Goal: Transaction & Acquisition: Obtain resource

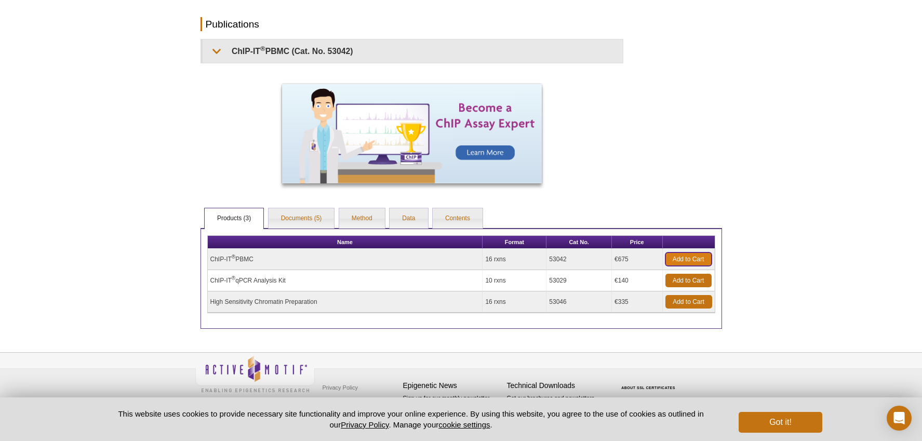
click at [672, 258] on link "Add to Cart" at bounding box center [688, 259] width 46 height 14
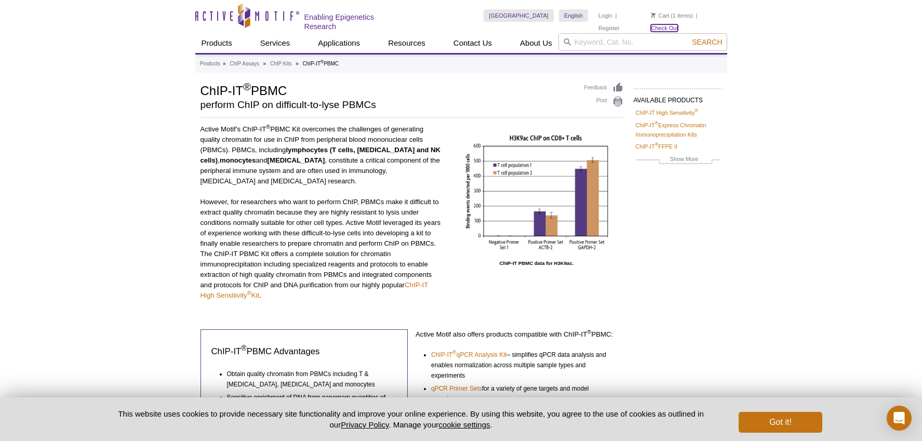
click at [678, 24] on link "Check Out" at bounding box center [664, 27] width 27 height 7
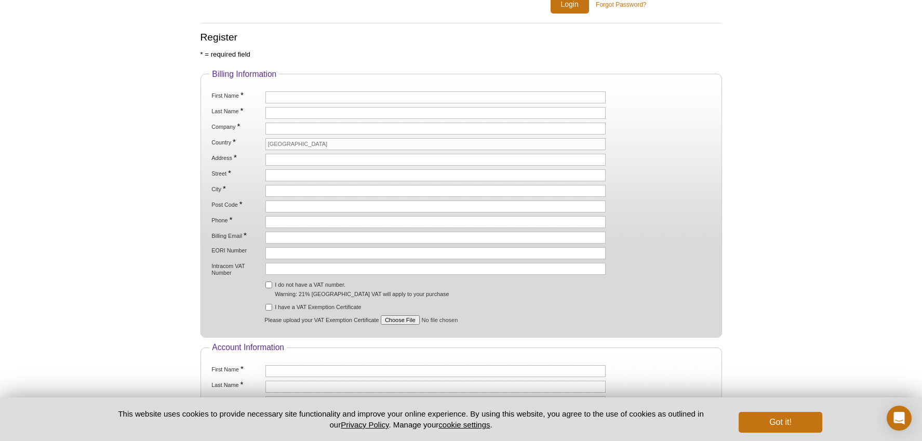
scroll to position [182, 0]
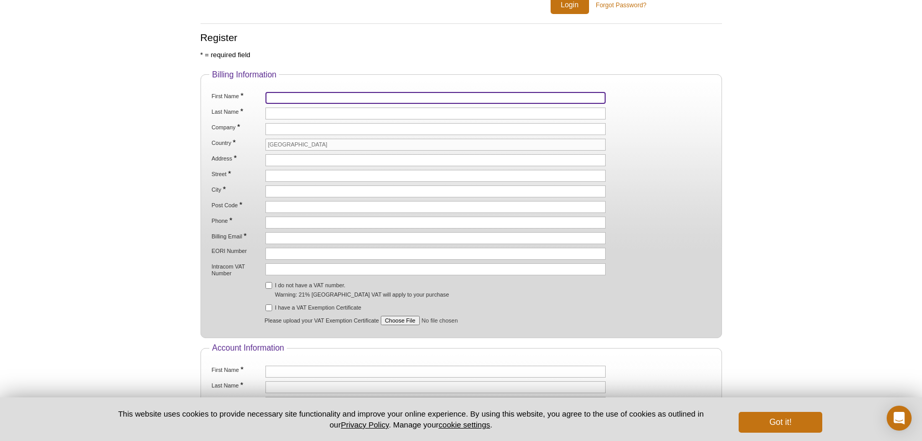
click at [276, 99] on input "First Name *" at bounding box center [435, 98] width 341 height 12
type input "Cell"
drag, startPoint x: 284, startPoint y: 97, endPoint x: 251, endPoint y: 96, distance: 33.2
click at [252, 96] on li "First Name * Cell" at bounding box center [460, 98] width 501 height 12
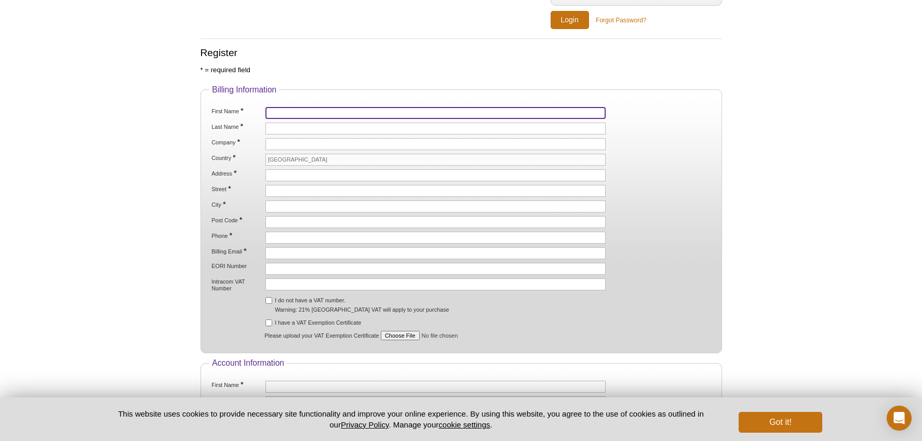
scroll to position [168, 0]
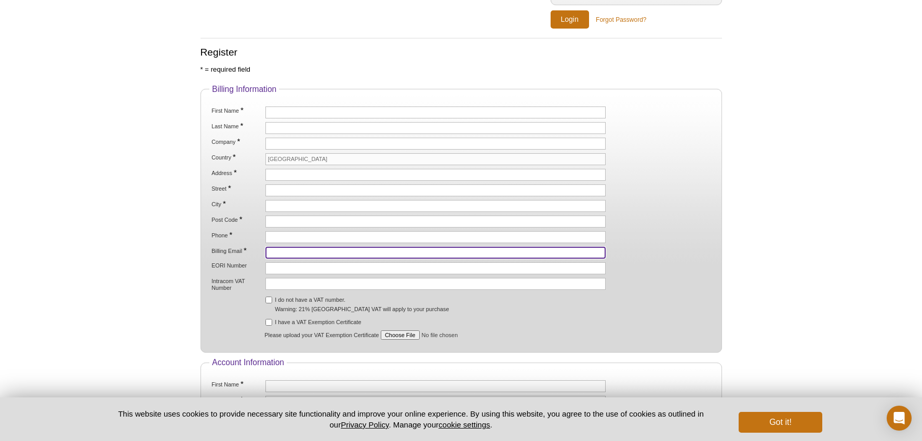
click at [281, 252] on input "Billing Email *" at bounding box center [435, 253] width 341 height 12
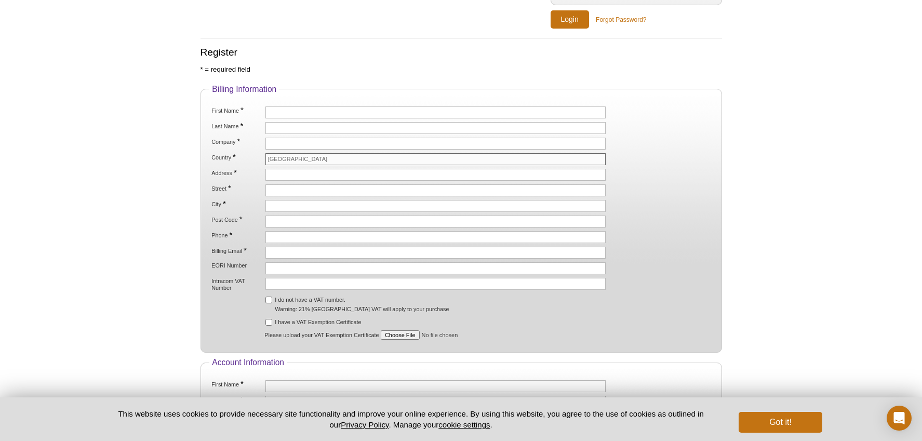
click at [291, 158] on input "[GEOGRAPHIC_DATA]" at bounding box center [435, 159] width 341 height 12
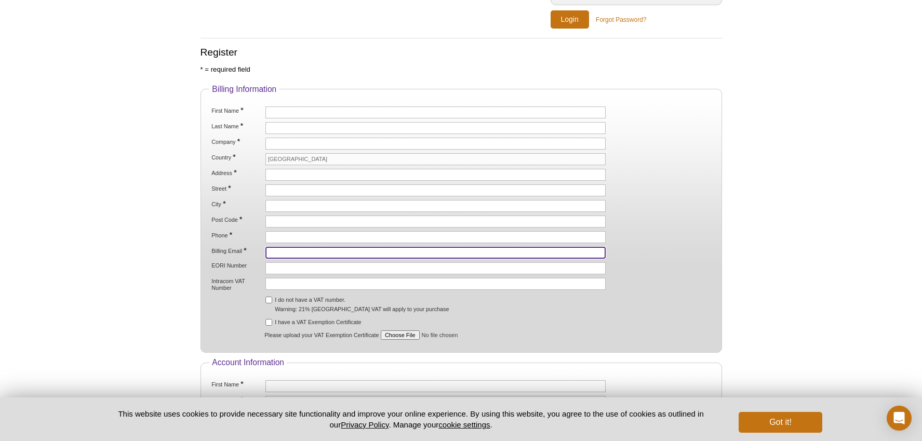
click at [281, 253] on input "Billing Email *" at bounding box center [435, 253] width 341 height 12
type input "[EMAIL_ADDRESS][PERSON_NAME][DOMAIN_NAME]"
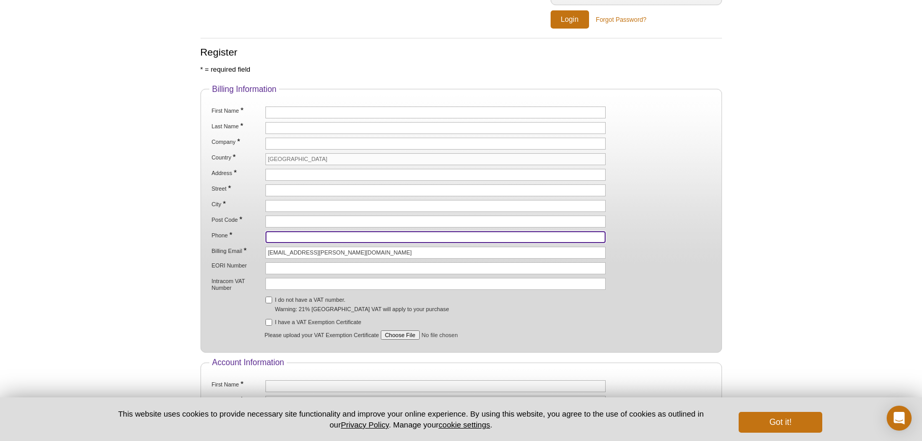
click at [300, 237] on input "Phone *" at bounding box center [435, 237] width 341 height 12
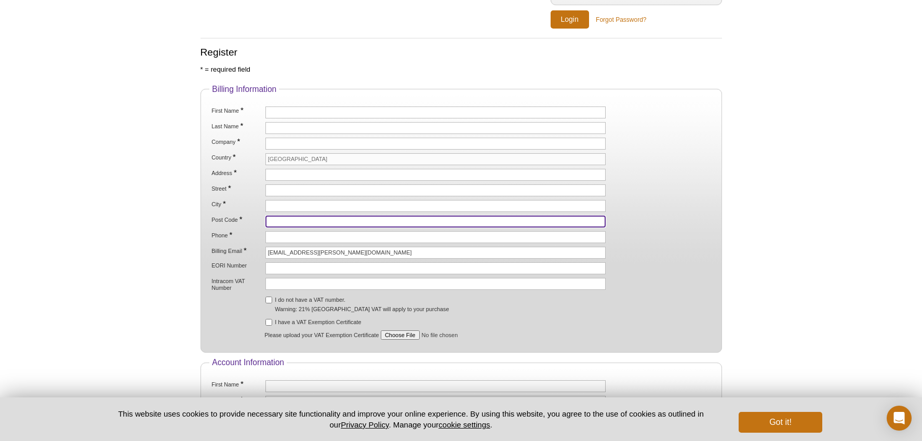
click at [272, 219] on input "Post Code *" at bounding box center [435, 222] width 341 height 12
type input "75248"
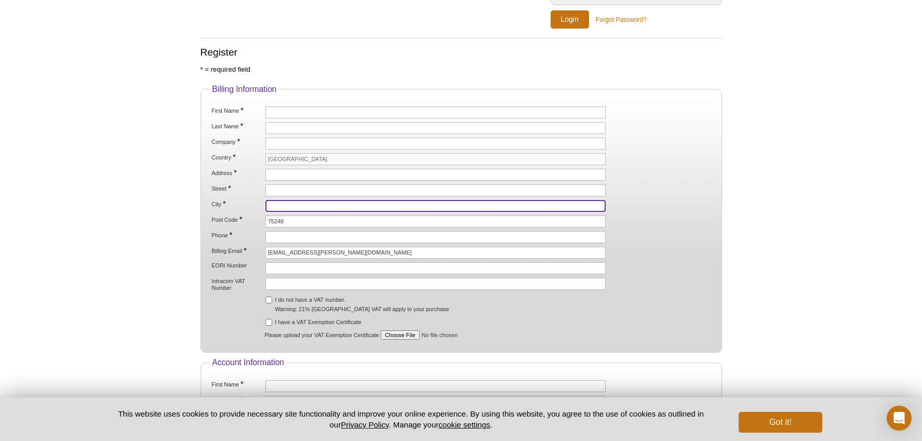
click at [277, 209] on input "City *" at bounding box center [435, 206] width 341 height 12
type input "[GEOGRAPHIC_DATA]"
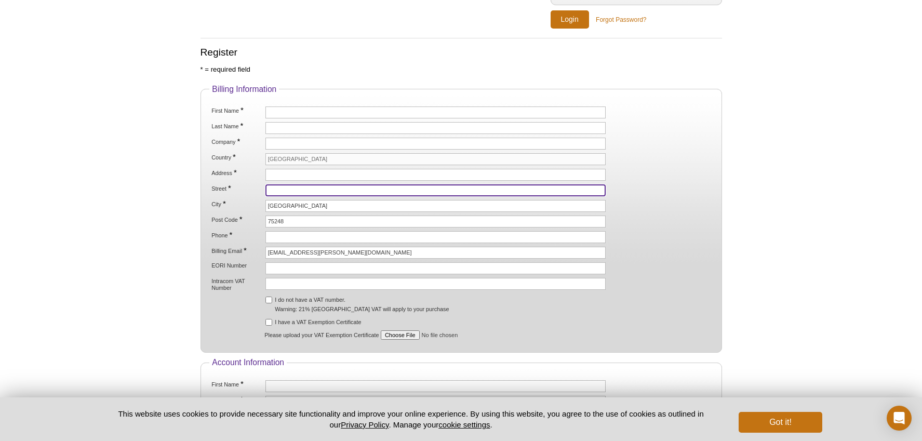
click at [285, 189] on input "Street *" at bounding box center [435, 190] width 341 height 12
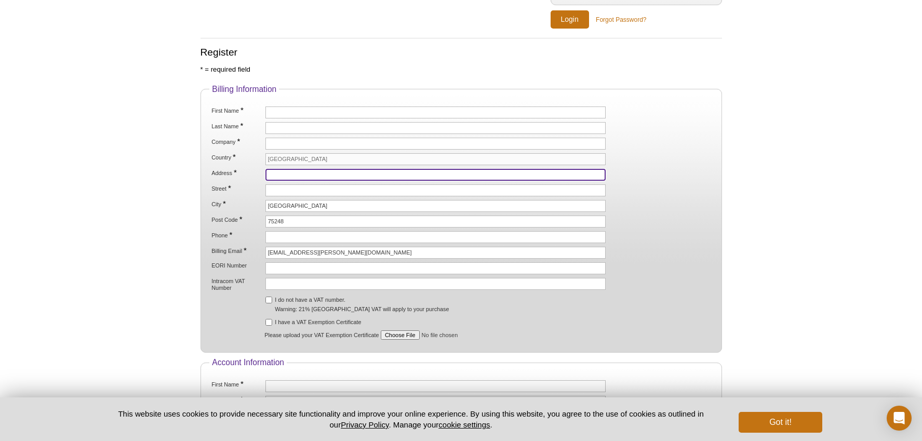
click at [290, 173] on input "Address *" at bounding box center [435, 175] width 341 height 12
type input "26"
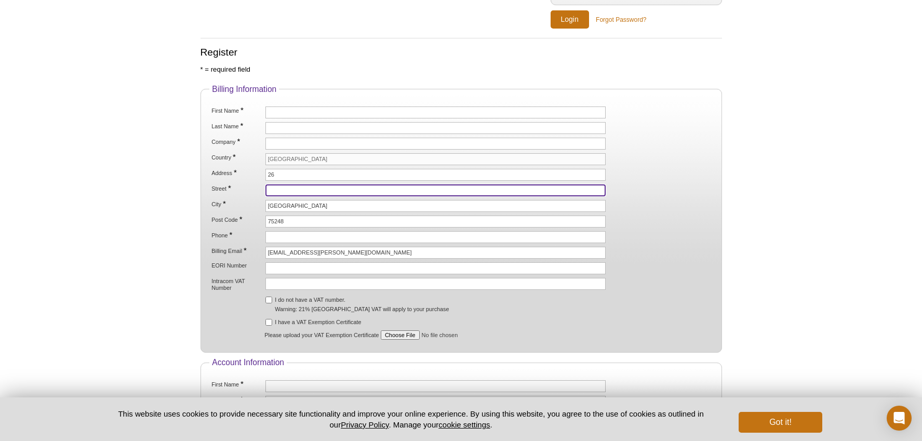
click at [288, 191] on input "Street *" at bounding box center [435, 190] width 341 height 12
click at [288, 192] on input "Rue d'ulm" at bounding box center [435, 190] width 341 height 12
type input "Rue d'Ulm"
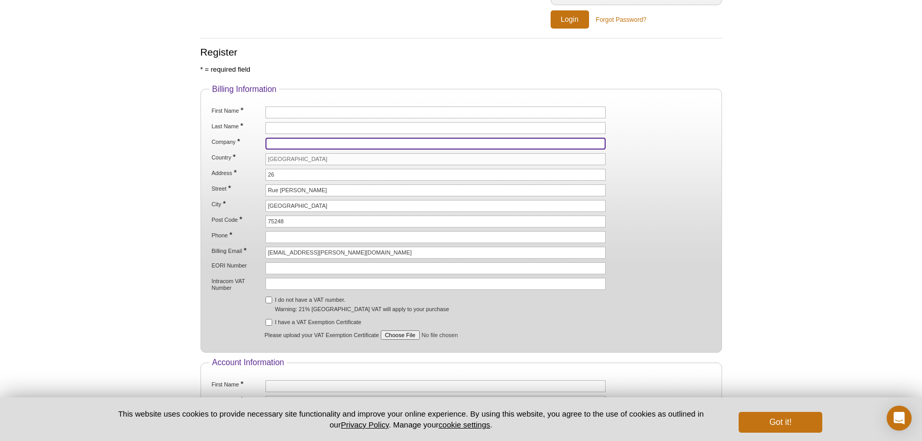
click at [273, 144] on input "Company *" at bounding box center [435, 144] width 341 height 12
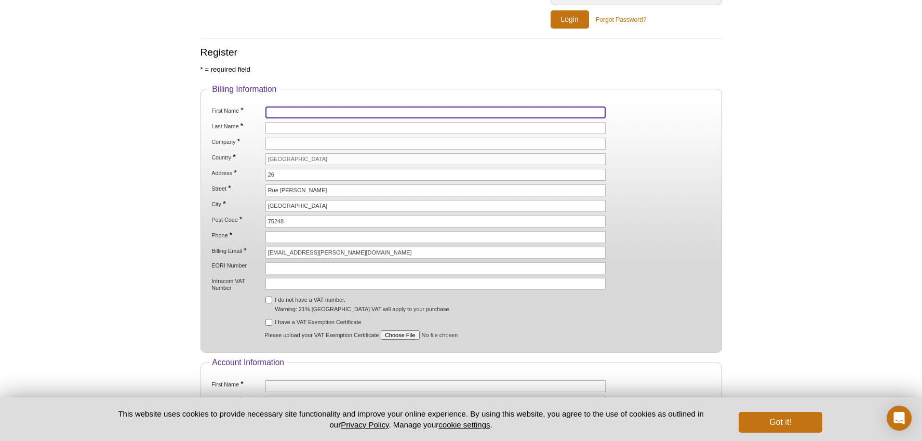
click at [281, 113] on input "First Name *" at bounding box center [435, 112] width 341 height 12
type input "Institut"
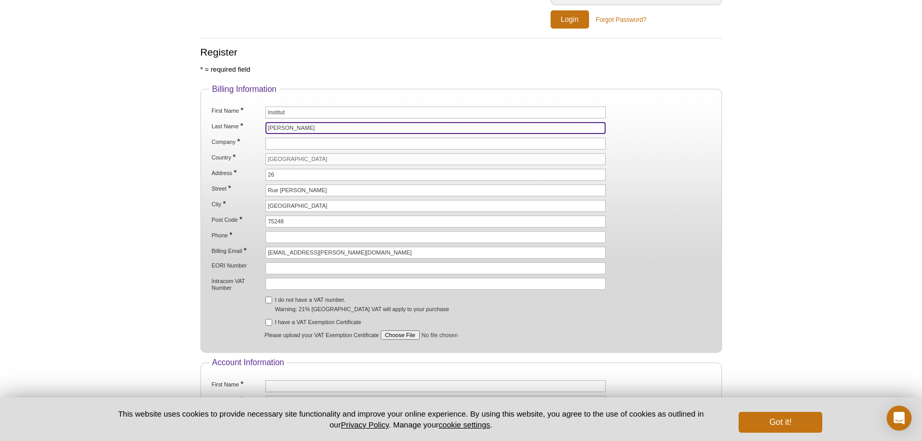
type input "Curie"
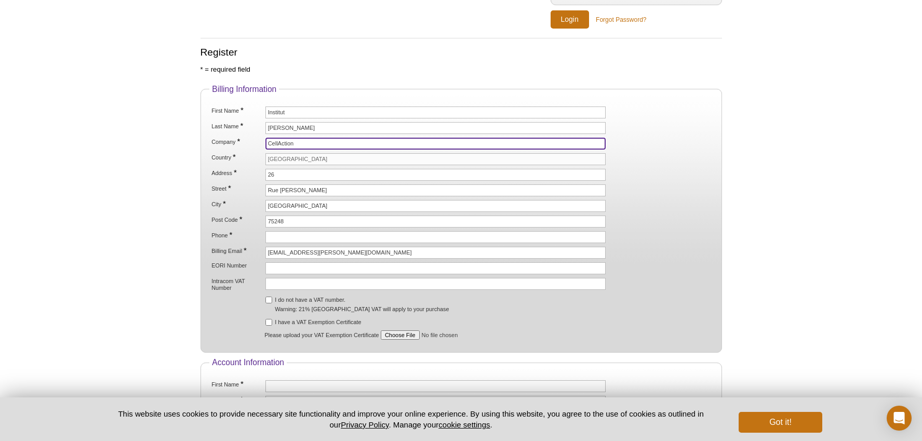
type input "CellAction"
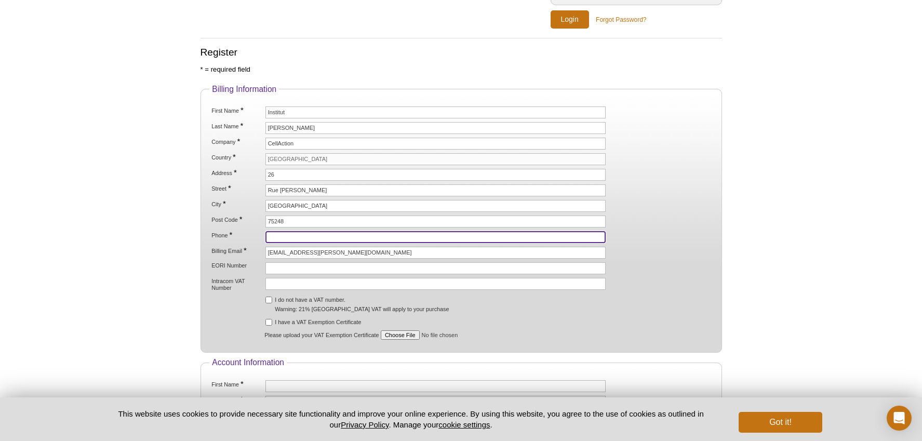
click at [292, 234] on input "Phone *" at bounding box center [435, 237] width 341 height 12
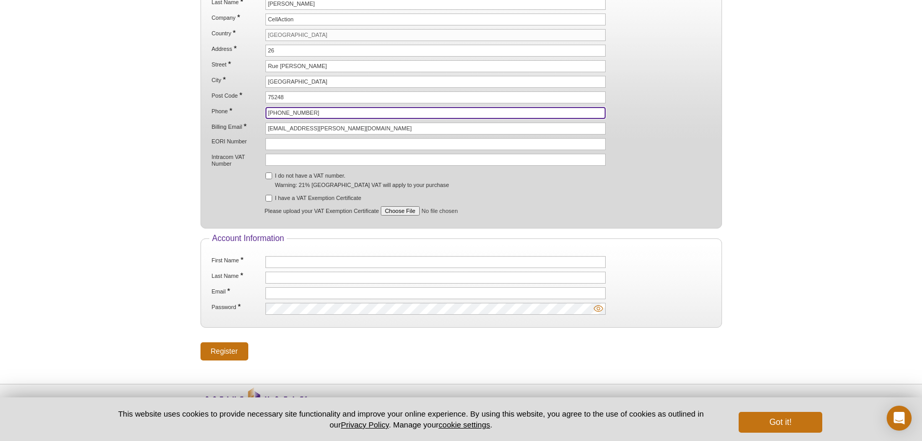
scroll to position [304, 0]
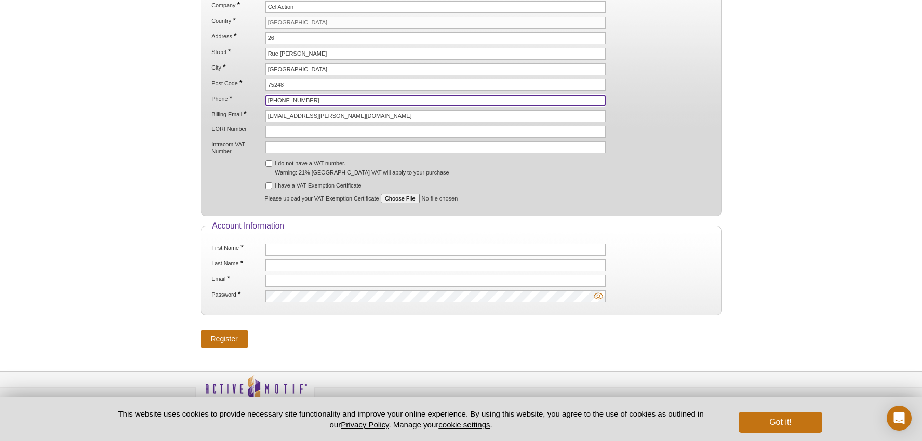
type input "+33 6 58 32 19 51"
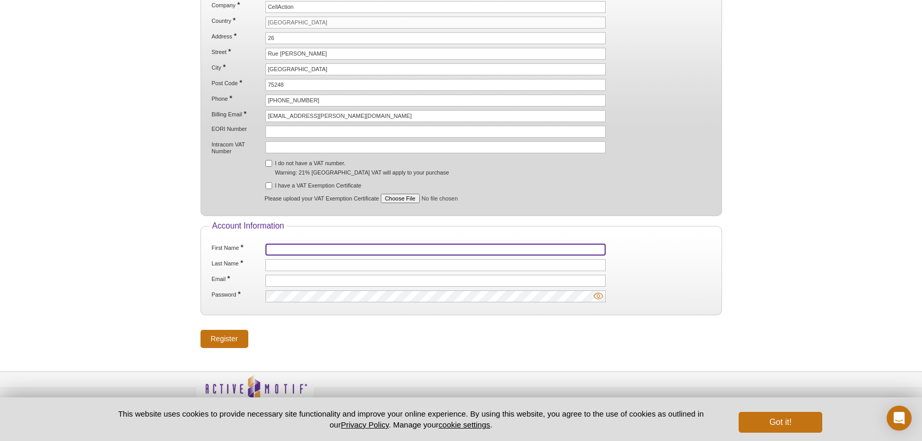
click at [300, 254] on input "First Name *" at bounding box center [435, 250] width 341 height 12
type input "Kyle"
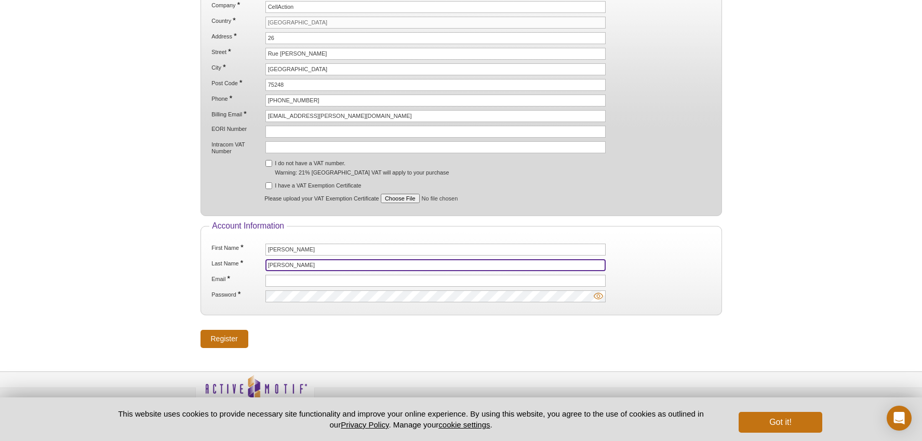
type input "RAYMOND"
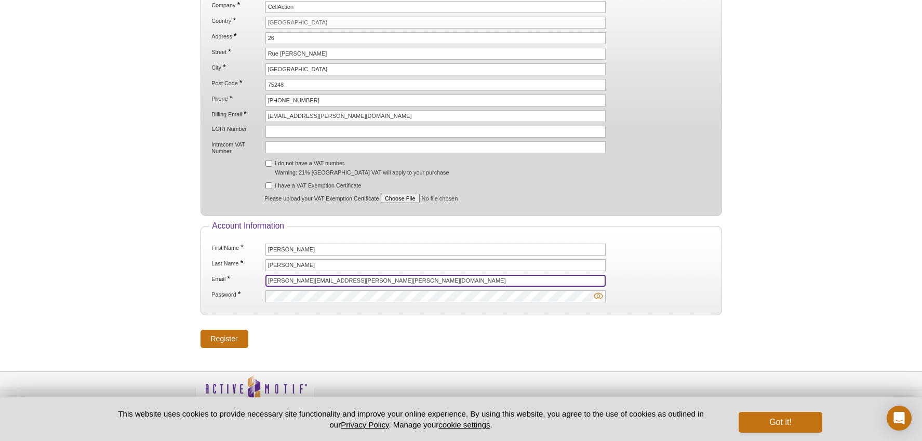
type input "kyle.raymond@curie.fr"
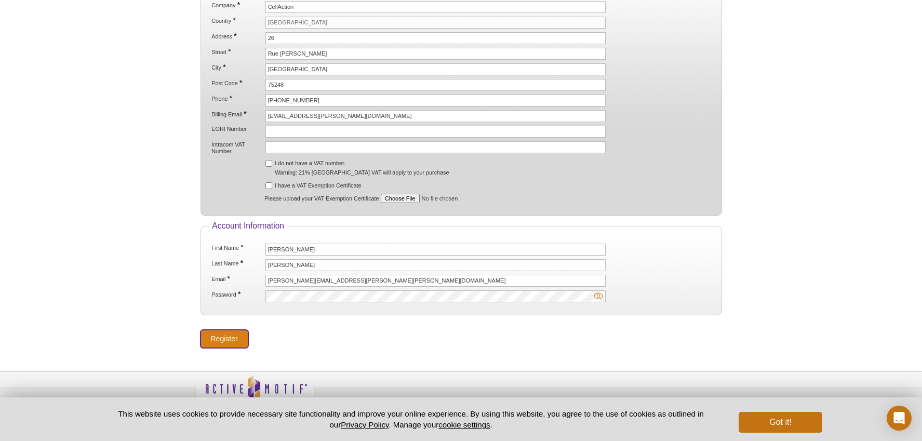
click at [220, 339] on input "Register" at bounding box center [224, 339] width 48 height 18
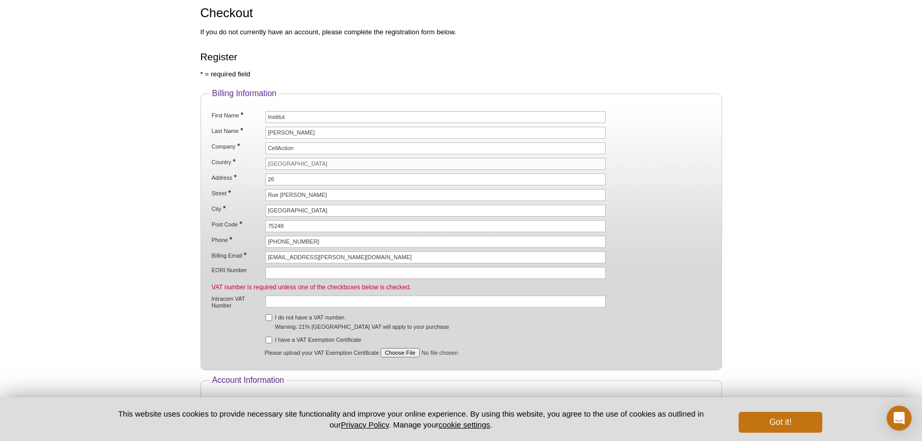
scroll to position [89, 0]
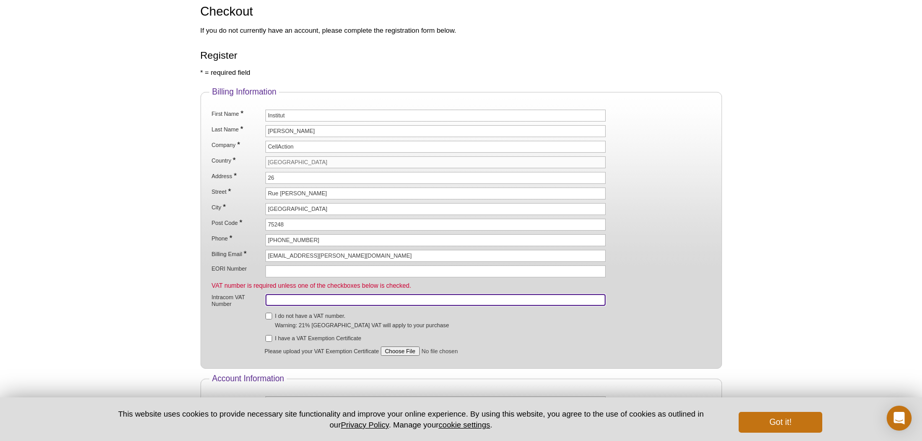
click at [283, 298] on input "Intracom VAT Number" at bounding box center [435, 300] width 341 height 12
paste input "FR 32 784 257 164"
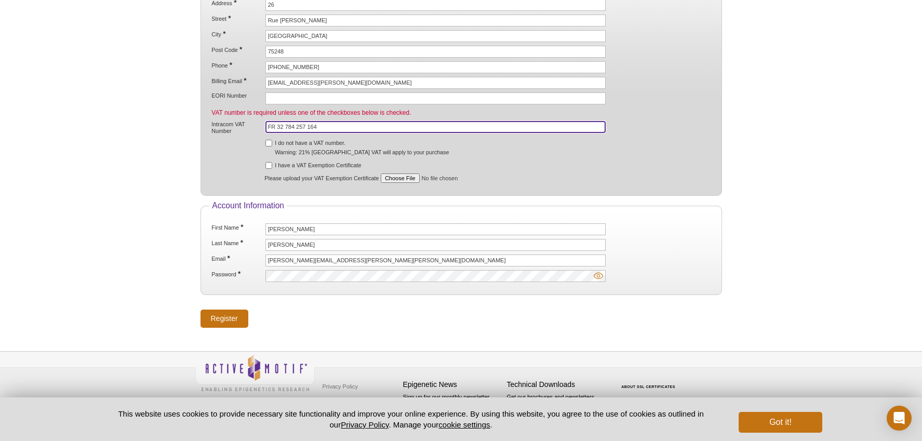
type input "FR 32 784 257 164"
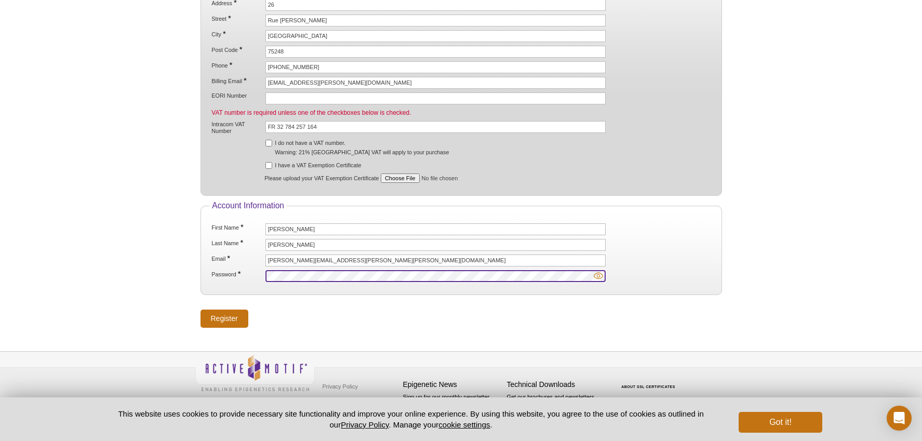
click at [200, 310] on input "Register" at bounding box center [224, 319] width 48 height 18
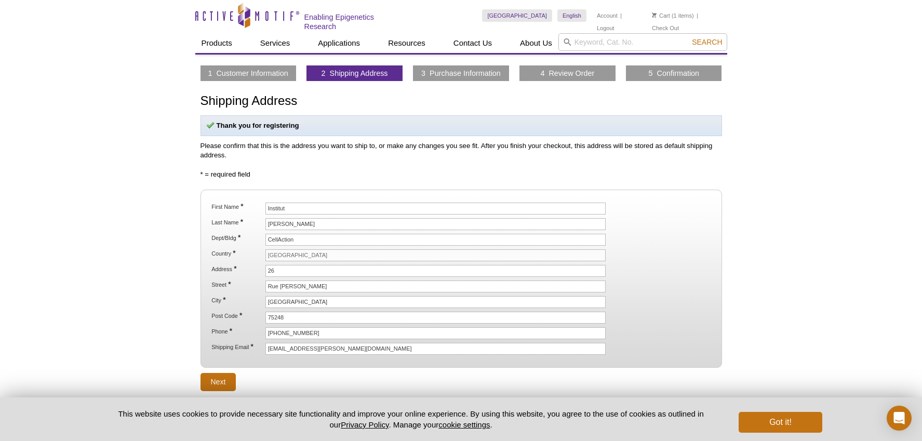
scroll to position [63, 0]
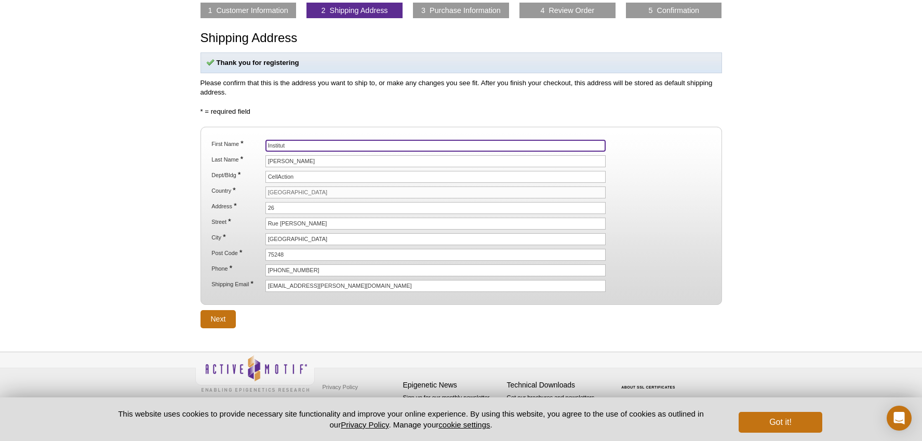
drag, startPoint x: 298, startPoint y: 145, endPoint x: 256, endPoint y: 145, distance: 42.1
click at [256, 145] on li "First Name * Institut" at bounding box center [460, 146] width 501 height 12
type input "Institut Curie - Centre de Recherche"
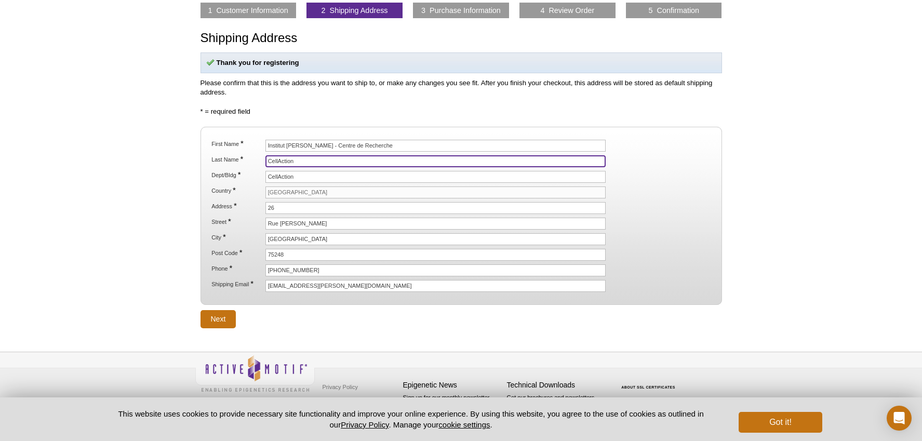
type input "CellAction"
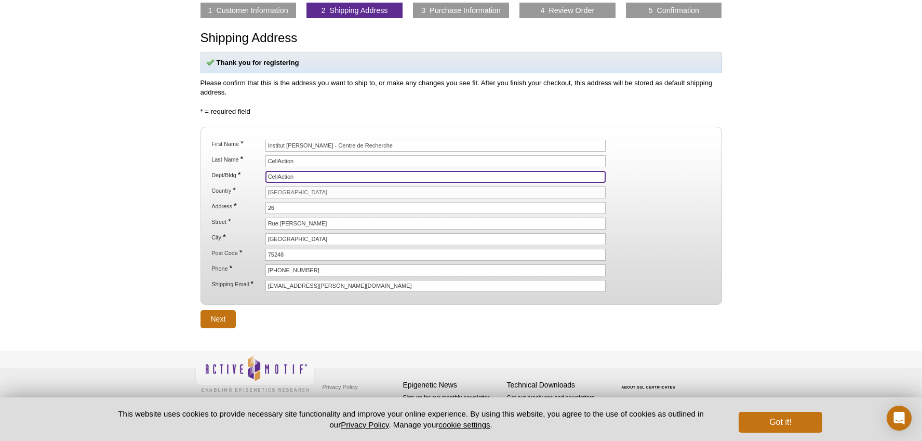
type input "X"
type input "CellAction"
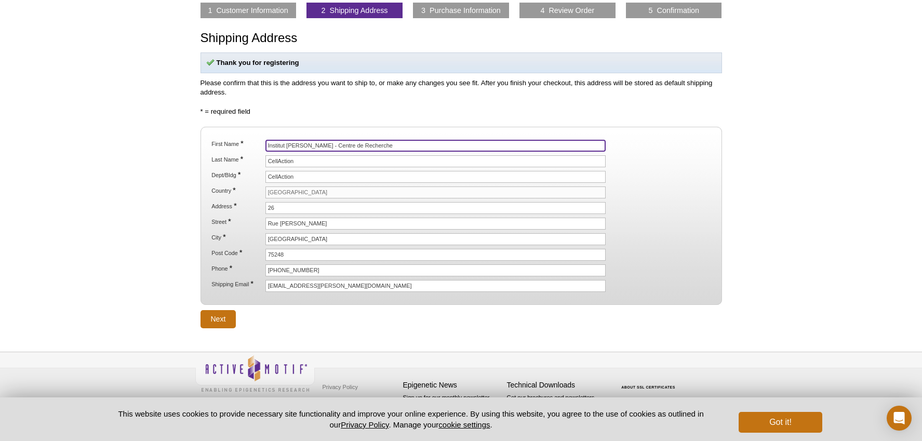
drag, startPoint x: 307, startPoint y: 143, endPoint x: 378, endPoint y: 144, distance: 71.2
click at [378, 144] on input "Institut Curie - Centre de Recherche" at bounding box center [435, 146] width 341 height 12
drag, startPoint x: 378, startPoint y: 144, endPoint x: 370, endPoint y: 146, distance: 8.6
click at [378, 145] on input "Institut Curie - Centre de Recherche" at bounding box center [435, 146] width 341 height 12
drag, startPoint x: 357, startPoint y: 148, endPoint x: 305, endPoint y: 143, distance: 52.7
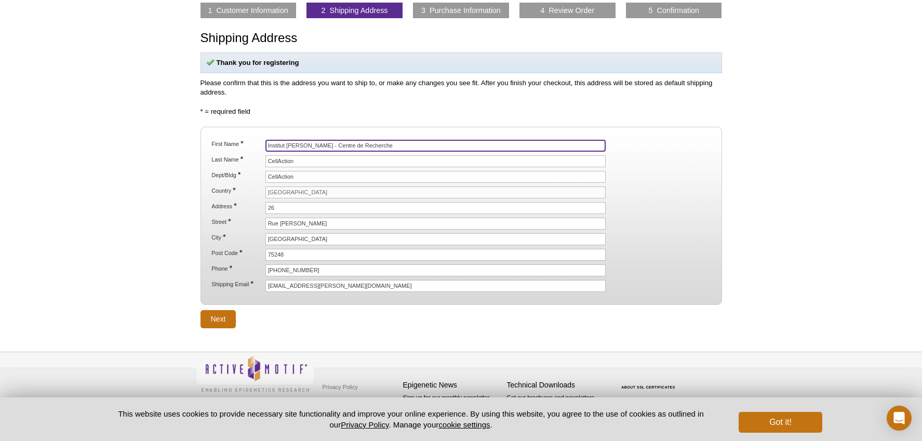
click at [305, 143] on input "Institut Curie - Centre de Recherche" at bounding box center [435, 146] width 341 height 12
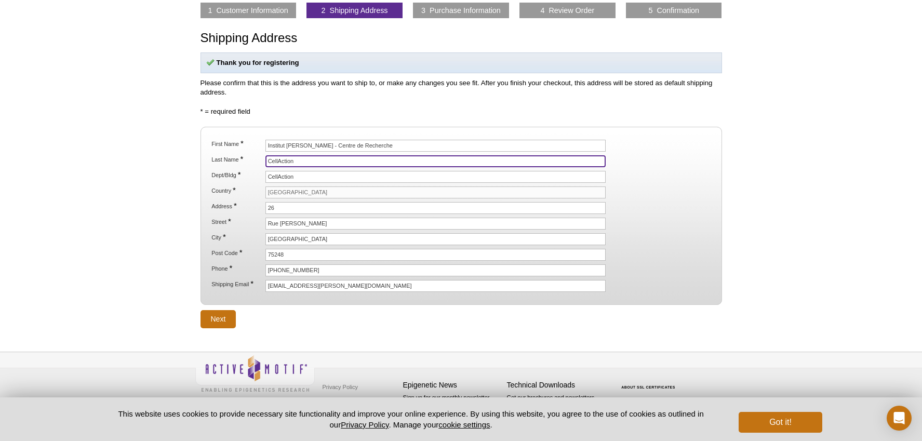
click at [294, 160] on input "CellAction" at bounding box center [435, 161] width 341 height 12
paste input "ntre de Recherche"
type input "Centre de Recherche"
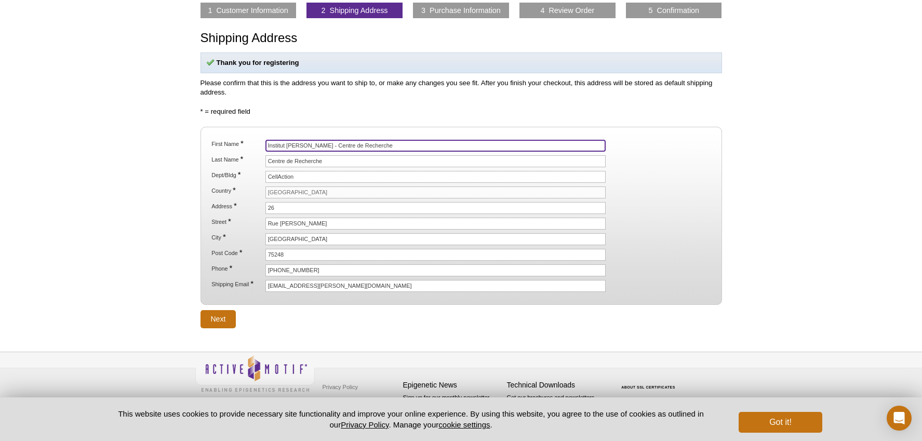
drag, startPoint x: 328, startPoint y: 143, endPoint x: 388, endPoint y: 142, distance: 59.7
click at [388, 143] on input "Institut Curie - Centre de Recherche" at bounding box center [435, 146] width 341 height 12
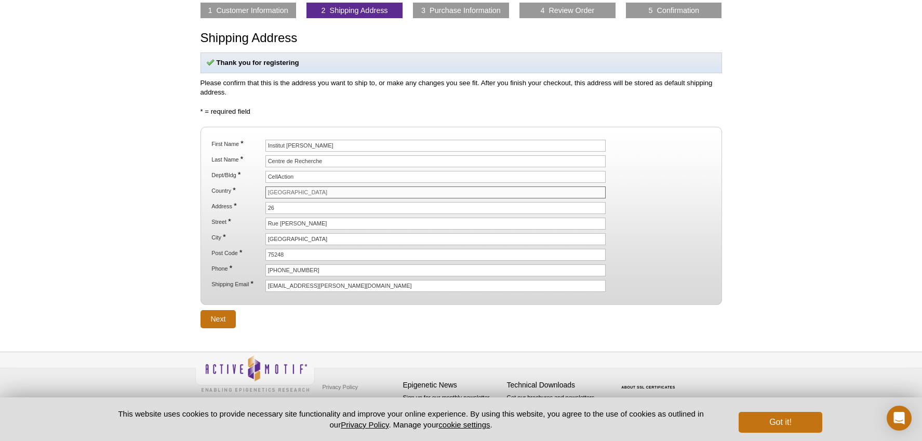
click at [286, 194] on input "France" at bounding box center [435, 192] width 341 height 12
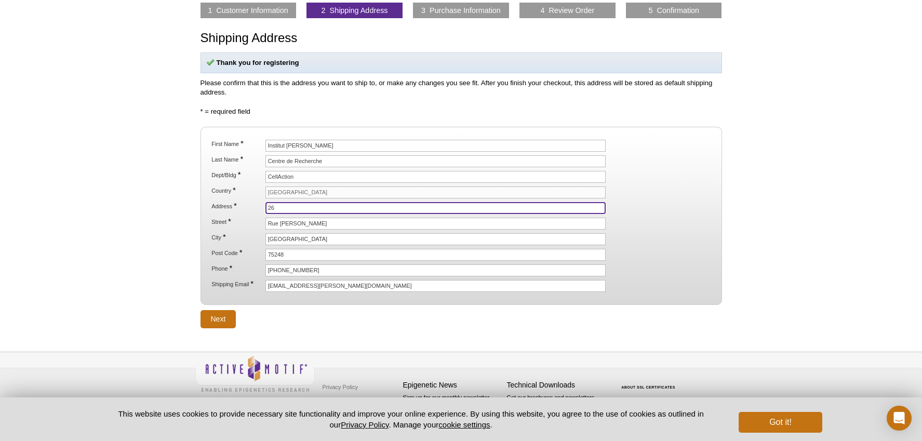
click at [298, 209] on input "26" at bounding box center [435, 208] width 341 height 12
click at [297, 209] on input "26" at bounding box center [435, 208] width 341 height 12
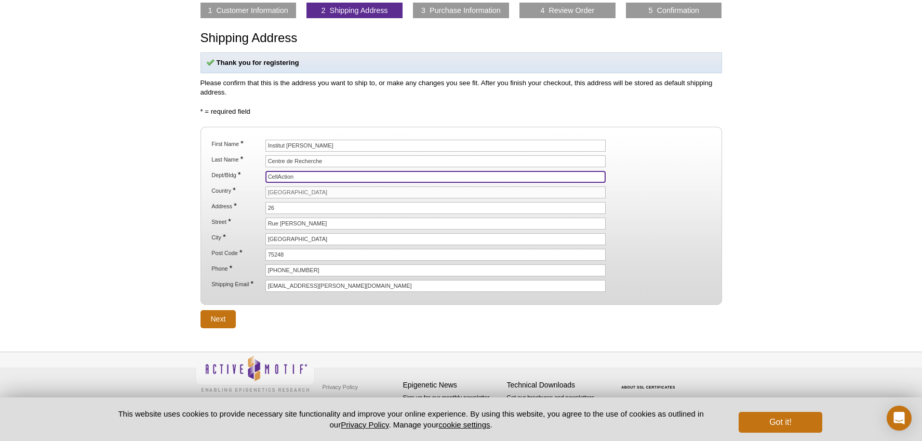
drag, startPoint x: 310, startPoint y: 179, endPoint x: 228, endPoint y: 176, distance: 81.6
click at [228, 176] on li "Dept/Bldg * CellAction" at bounding box center [460, 177] width 501 height 12
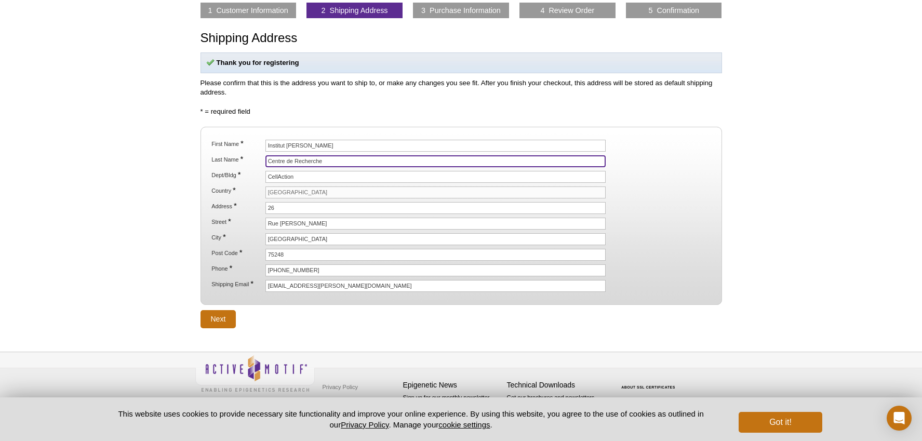
drag, startPoint x: 268, startPoint y: 159, endPoint x: 237, endPoint y: 159, distance: 31.2
click at [237, 159] on li "Last Name * Centre de Recherche" at bounding box center [460, 161] width 501 height 12
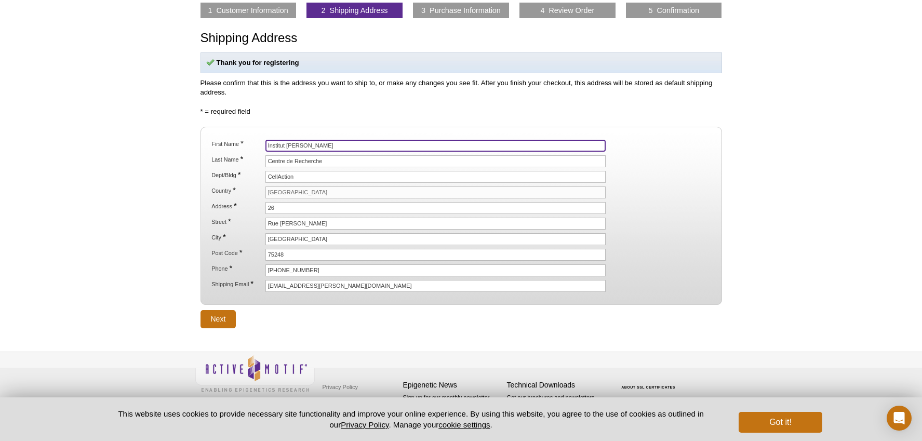
click at [312, 143] on input "Institut Curie" at bounding box center [435, 146] width 341 height 12
paste input "Centre de Recherche"
type input "Institut Curie Centre de Recherche"
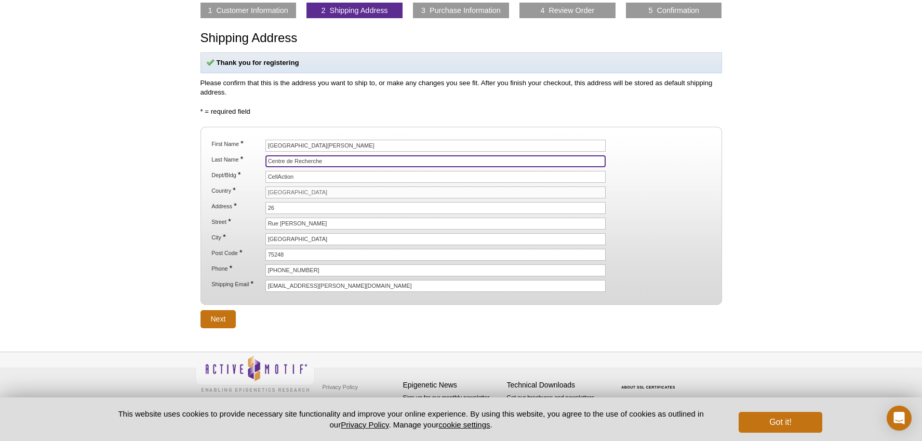
drag, startPoint x: 325, startPoint y: 159, endPoint x: 191, endPoint y: 160, distance: 134.0
click at [192, 160] on div "Active Motif Logo Enabling Epigenetics Research 1 Search Skip to content Active…" at bounding box center [461, 189] width 922 height 505
type input "CellAction"
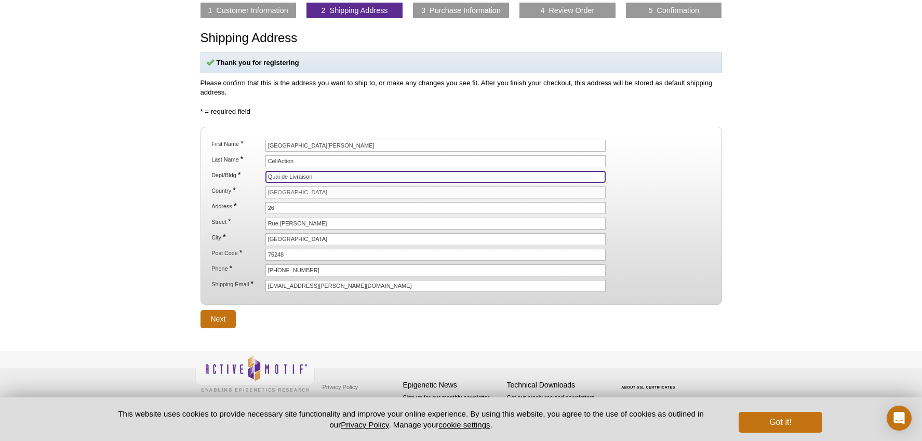
type input "Quai de Livraison"
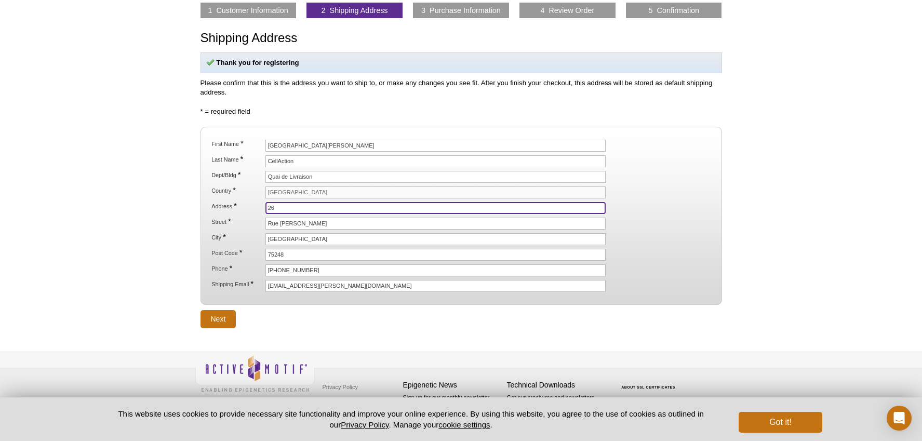
drag, startPoint x: 283, startPoint y: 207, endPoint x: 261, endPoint y: 207, distance: 22.3
click at [261, 207] on li "Address * 26" at bounding box center [460, 208] width 501 height 12
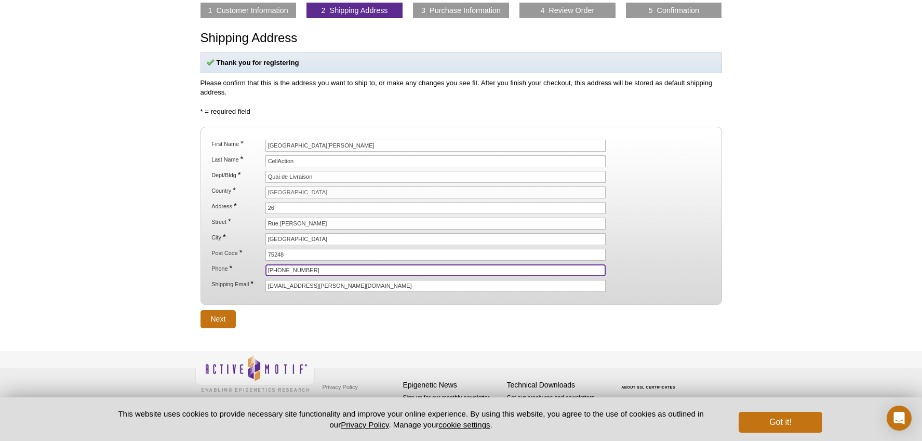
click at [290, 266] on input "+33 6 58 32 19 51" at bounding box center [435, 270] width 341 height 12
paste input "[PERSON_NAME] [PHONE_NUMBER]"
drag, startPoint x: 252, startPoint y: 272, endPoint x: 235, endPoint y: 271, distance: 17.1
click at [237, 271] on li "Phone * MIchael Corso +33 1 47 11 16 03" at bounding box center [460, 270] width 501 height 12
type input "[PERSON_NAME] [PHONE_NUMBER]"
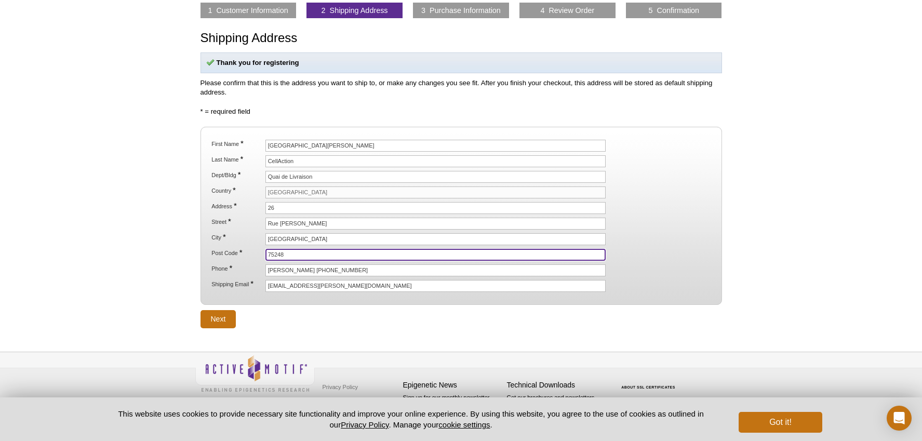
drag, startPoint x: 291, startPoint y: 251, endPoint x: 230, endPoint y: 249, distance: 61.3
click at [230, 249] on li "Post Code * 75248" at bounding box center [460, 255] width 501 height 12
type input "92210"
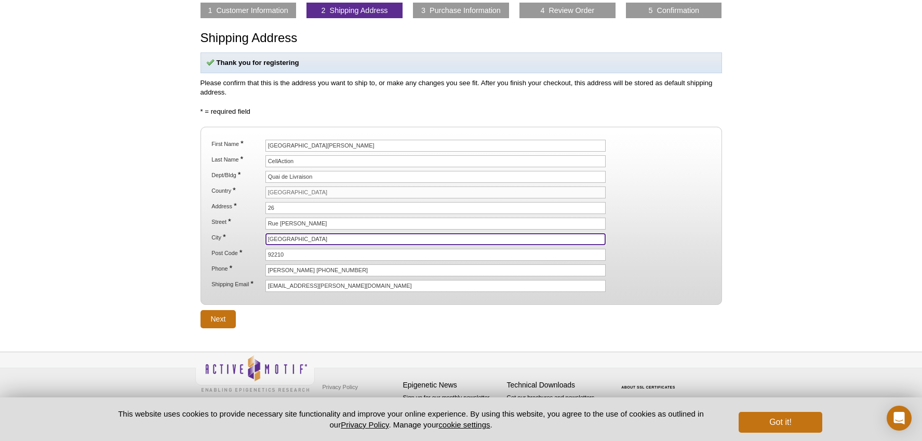
drag, startPoint x: 320, startPoint y: 238, endPoint x: 251, endPoint y: 240, distance: 68.6
click at [251, 240] on li "City * Paris" at bounding box center [460, 239] width 501 height 12
type input "Saint Cloud"
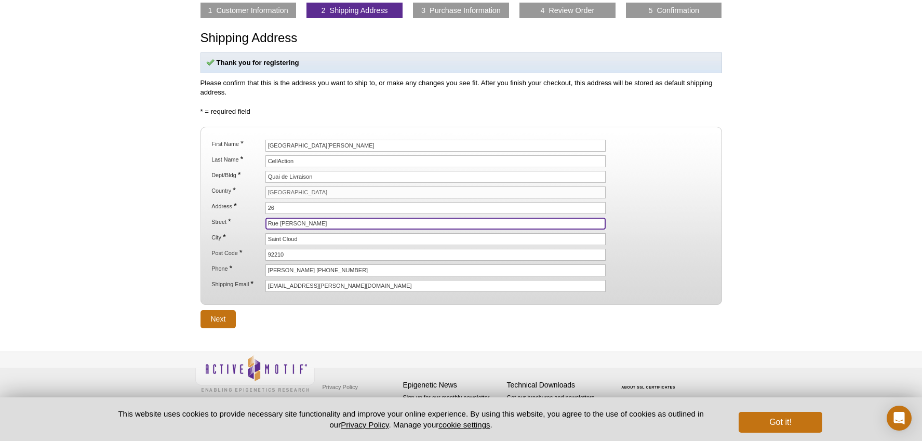
click at [314, 223] on input "Rue d'Ulm" at bounding box center [435, 224] width 341 height 12
drag, startPoint x: 300, startPoint y: 221, endPoint x: 208, endPoint y: 215, distance: 92.7
click at [208, 215] on fieldset "First Name * Institut Curie Centre de Recherche Last Name * CellAction Dept/Bld…" at bounding box center [460, 216] width 521 height 178
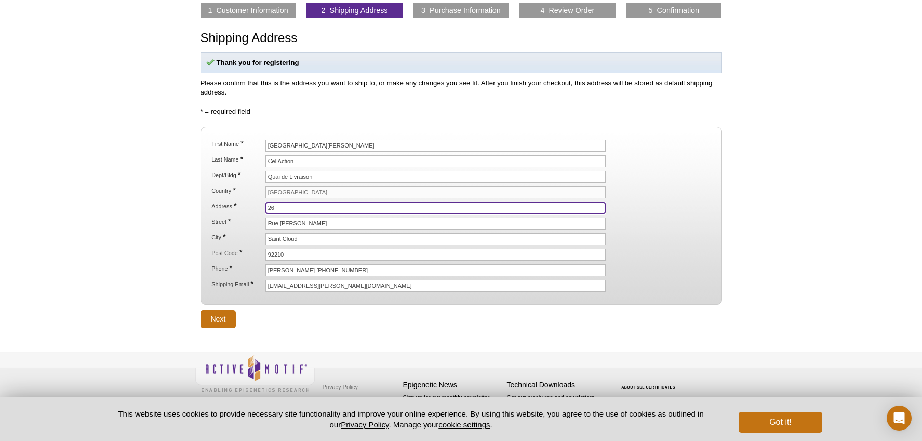
drag, startPoint x: 278, startPoint y: 207, endPoint x: 251, endPoint y: 208, distance: 27.0
click at [251, 208] on li "Address * 26" at bounding box center [460, 208] width 501 height 12
type input "07"
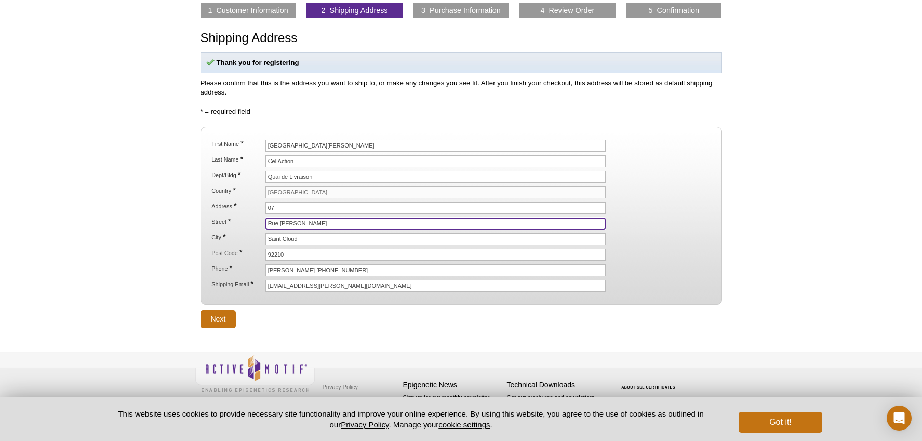
drag, startPoint x: 300, startPoint y: 223, endPoint x: 231, endPoint y: 225, distance: 68.6
click at [231, 225] on li "Street * Rue d'Ulm" at bounding box center [460, 224] width 501 height 12
drag, startPoint x: 280, startPoint y: 225, endPoint x: 352, endPoint y: 223, distance: 72.2
click at [352, 223] on input "Rue d'Ulm" at bounding box center [435, 224] width 341 height 12
type input "[GEOGRAPHIC_DATA][PERSON_NAME]"
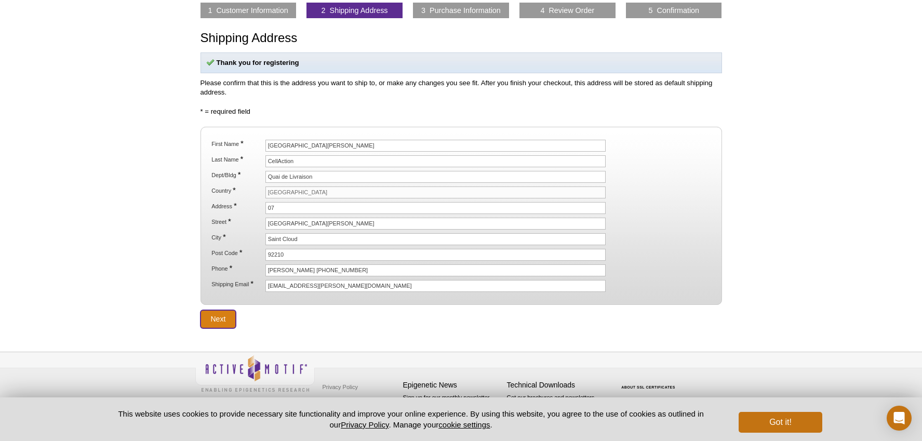
click at [210, 315] on input "Next" at bounding box center [218, 319] width 36 height 18
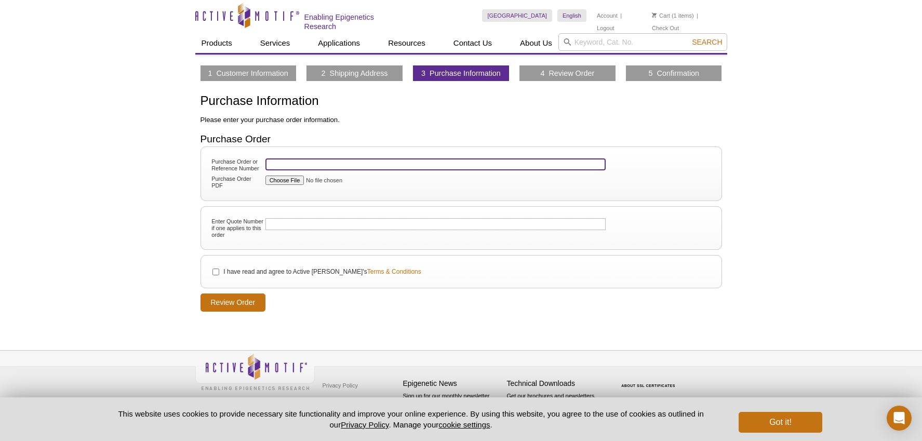
click at [287, 164] on input "Purchase Order or Reference Number" at bounding box center [435, 164] width 341 height 12
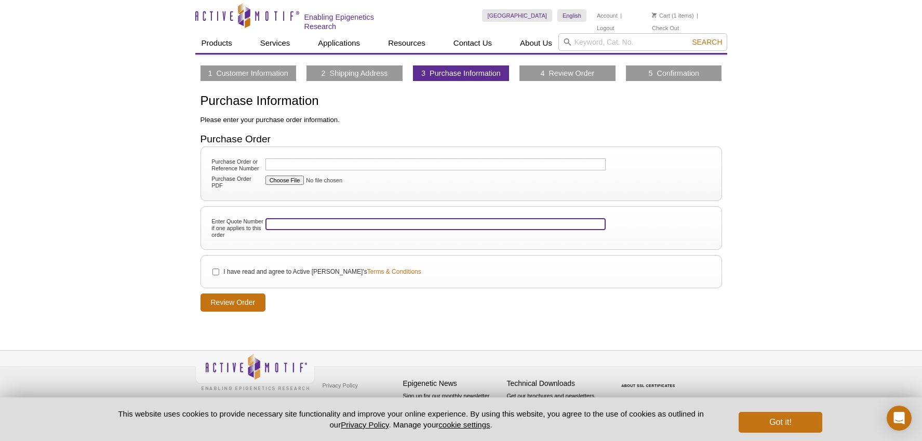
click at [276, 226] on input "Enter Quote Number if one applies to this order" at bounding box center [435, 224] width 341 height 12
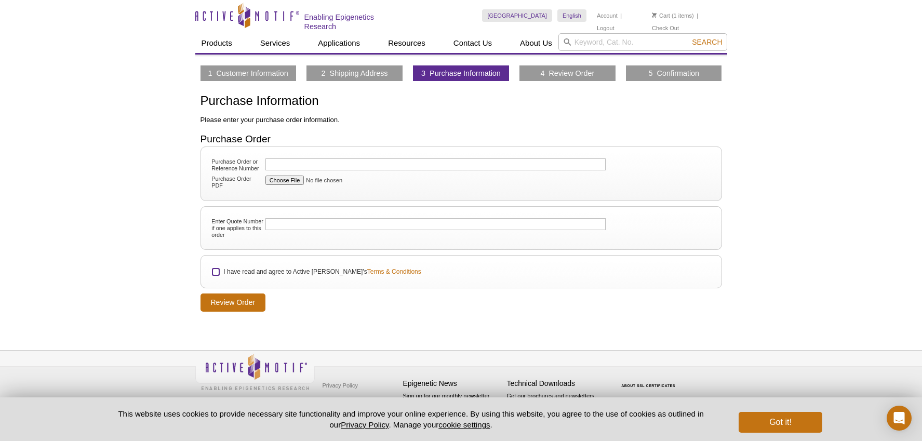
click at [215, 271] on input "I have read and agree to Active Motif's Terms & Conditions" at bounding box center [215, 272] width 7 height 7
checkbox input "true"
click at [227, 300] on input "Review Order" at bounding box center [232, 302] width 65 height 18
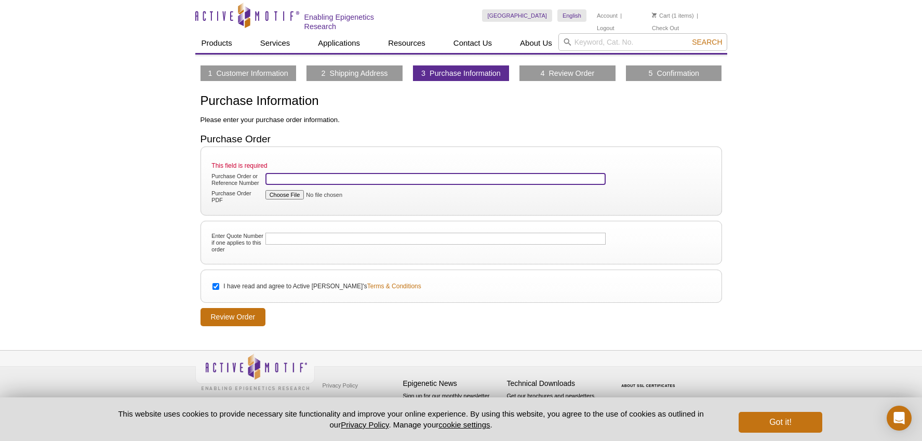
click at [272, 177] on input "Purchase Order or Reference Number" at bounding box center [435, 179] width 341 height 12
paste input "53042"
type input "53042"
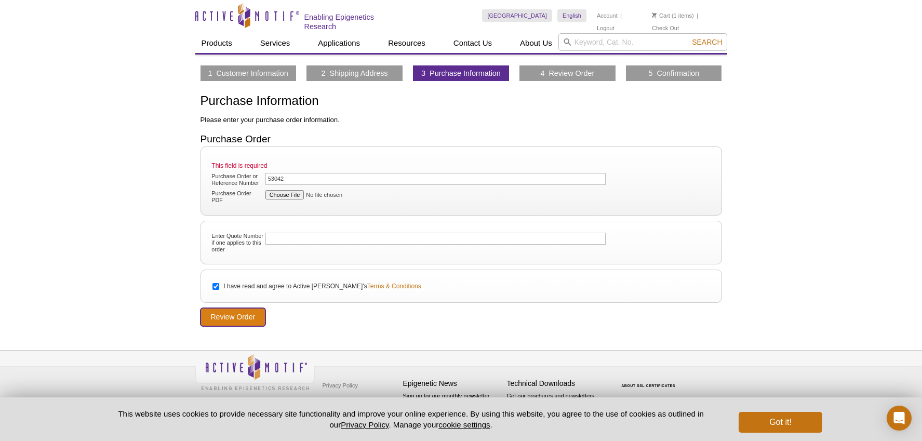
click at [249, 316] on input "Review Order" at bounding box center [232, 317] width 65 height 18
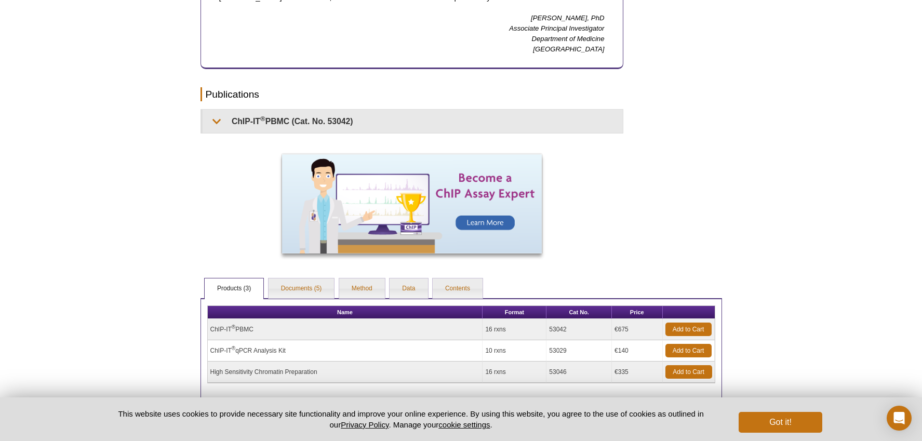
scroll to position [686, 0]
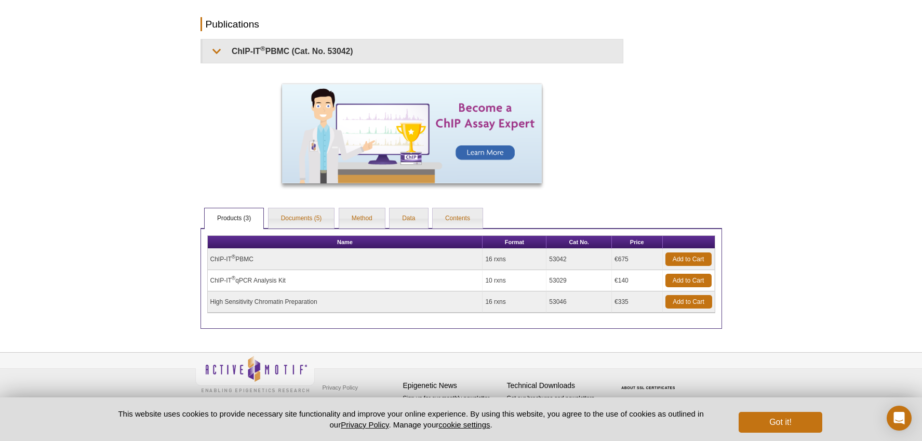
drag, startPoint x: 553, startPoint y: 259, endPoint x: 579, endPoint y: 257, distance: 26.1
click at [579, 257] on td "53042" at bounding box center [578, 259] width 65 height 21
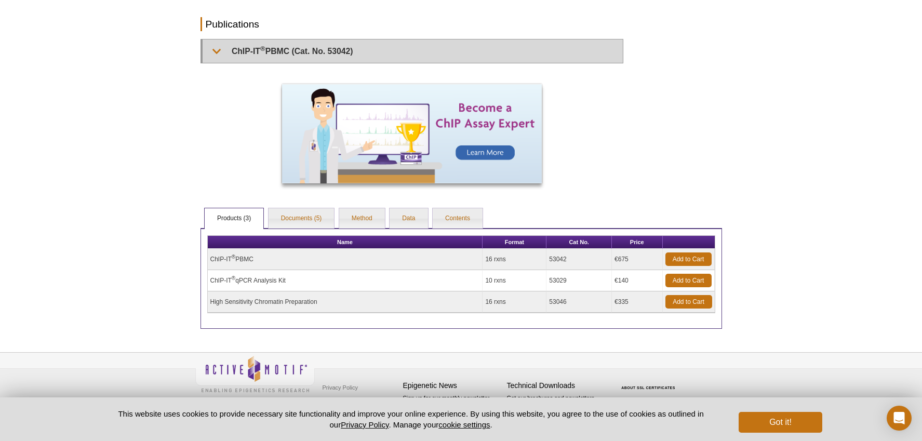
copy td "53042"
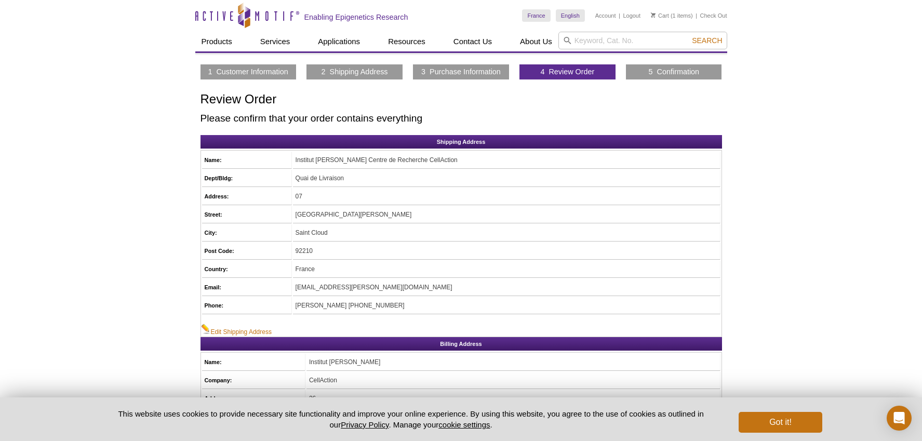
drag, startPoint x: 662, startPoint y: 72, endPoint x: 650, endPoint y: 71, distance: 12.0
click at [662, 72] on link "5 Confirmation" at bounding box center [674, 71] width 51 height 9
click at [665, 15] on link "Cart" at bounding box center [660, 15] width 18 height 7
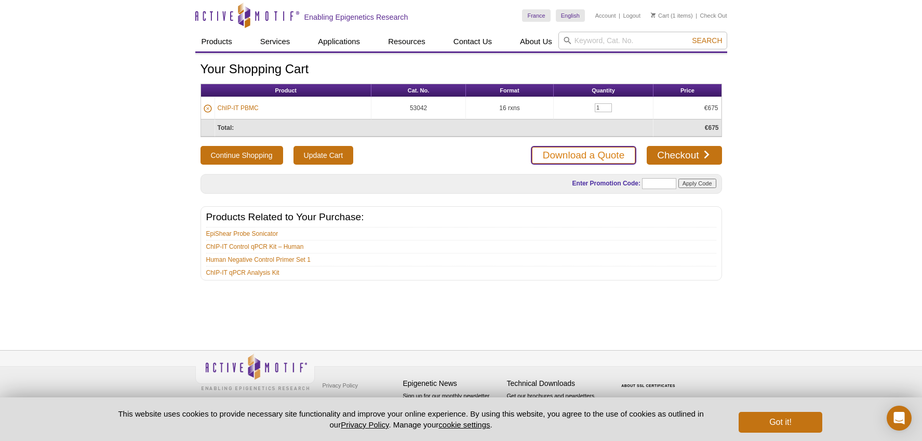
click at [585, 154] on link "Download a Quote" at bounding box center [583, 155] width 105 height 19
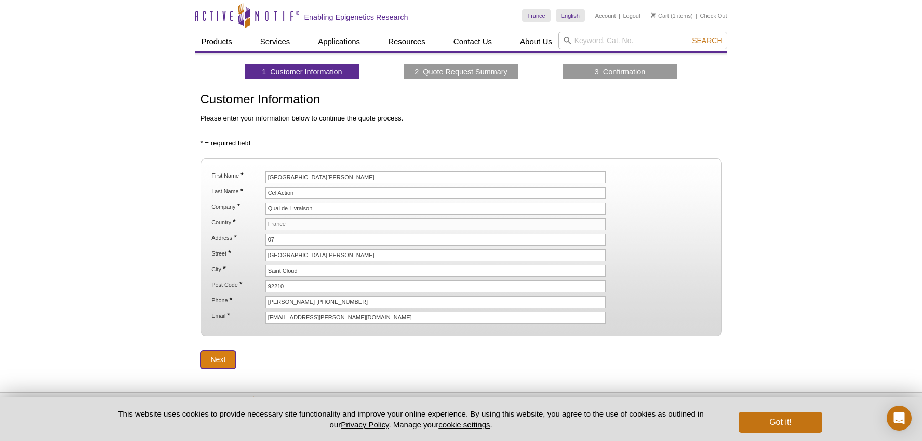
click at [223, 359] on input "Next" at bounding box center [218, 360] width 36 height 18
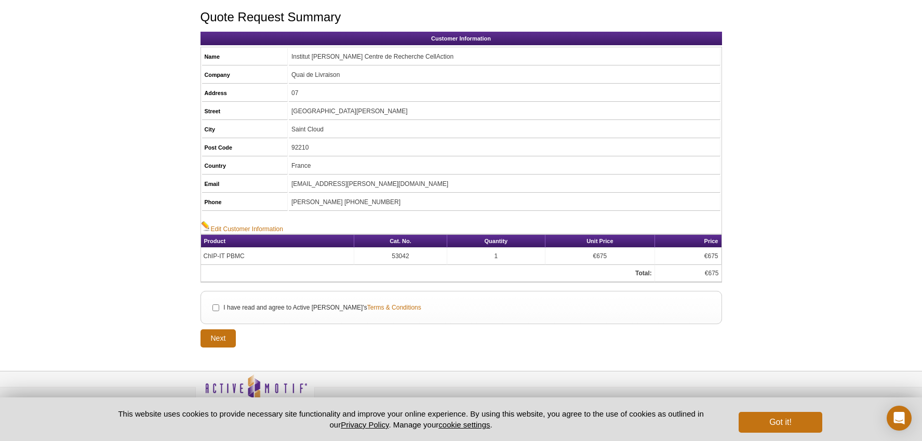
scroll to position [83, 0]
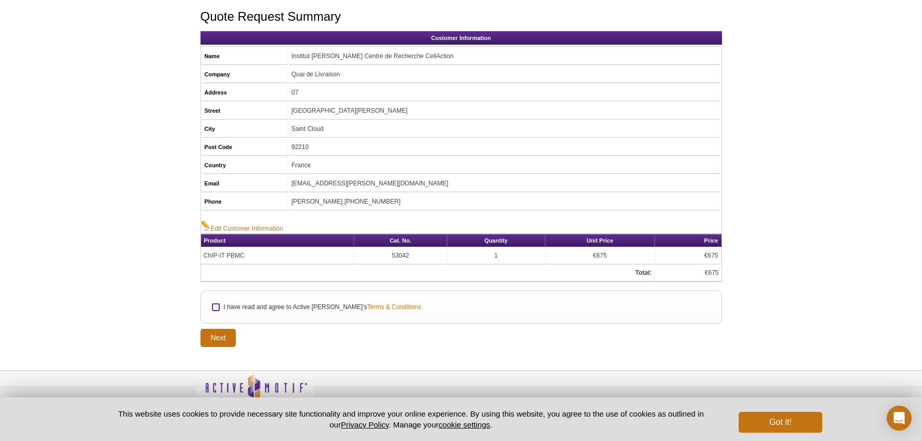
drag, startPoint x: 216, startPoint y: 307, endPoint x: 217, endPoint y: 322, distance: 14.6
click at [216, 307] on input "I have read and agree to Active [PERSON_NAME]'s Terms & Conditions" at bounding box center [215, 307] width 7 height 7
checkbox input "true"
click at [213, 342] on input "Next" at bounding box center [218, 338] width 36 height 18
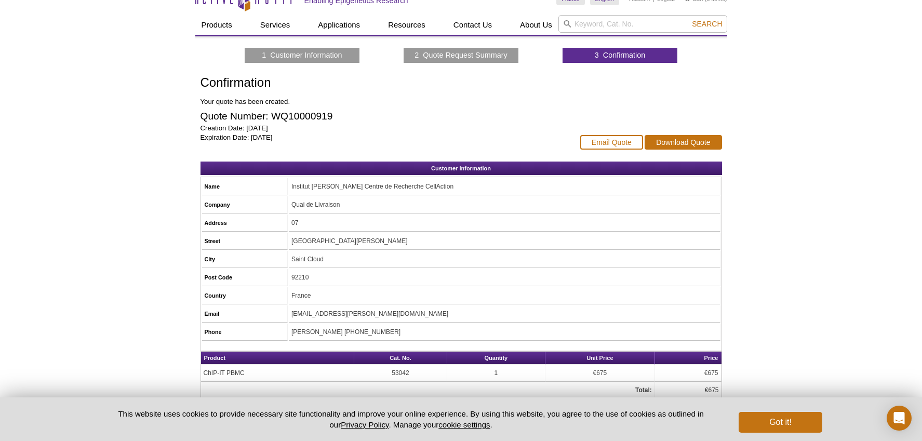
scroll to position [56, 0]
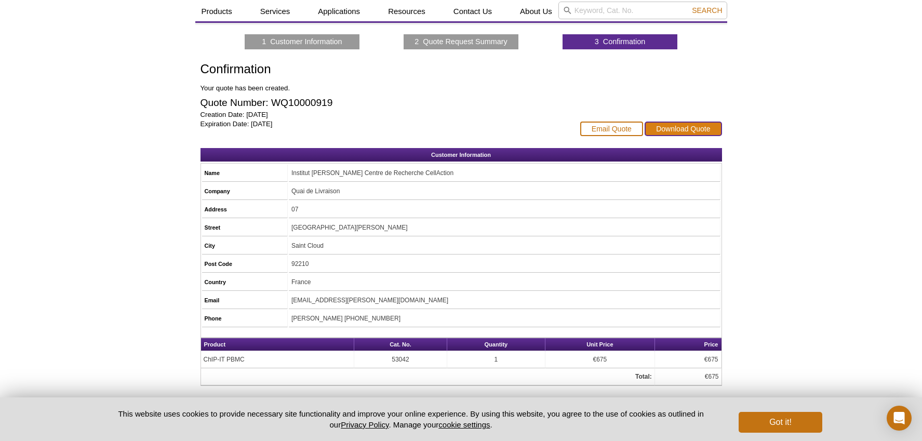
click at [706, 130] on link "Download Quote" at bounding box center [683, 129] width 77 height 15
